Goal: Check status

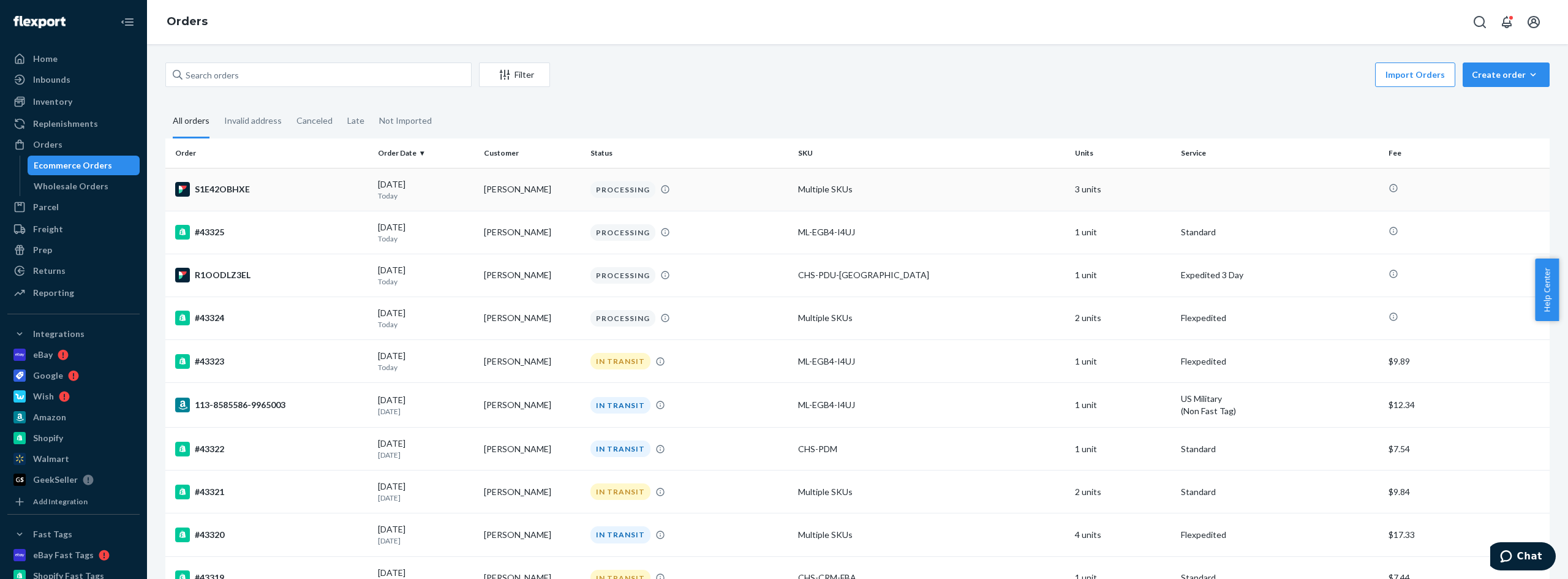
click at [227, 190] on div "S1E42OBHXE" at bounding box center [272, 189] width 193 height 15
